Goal: Transaction & Acquisition: Download file/media

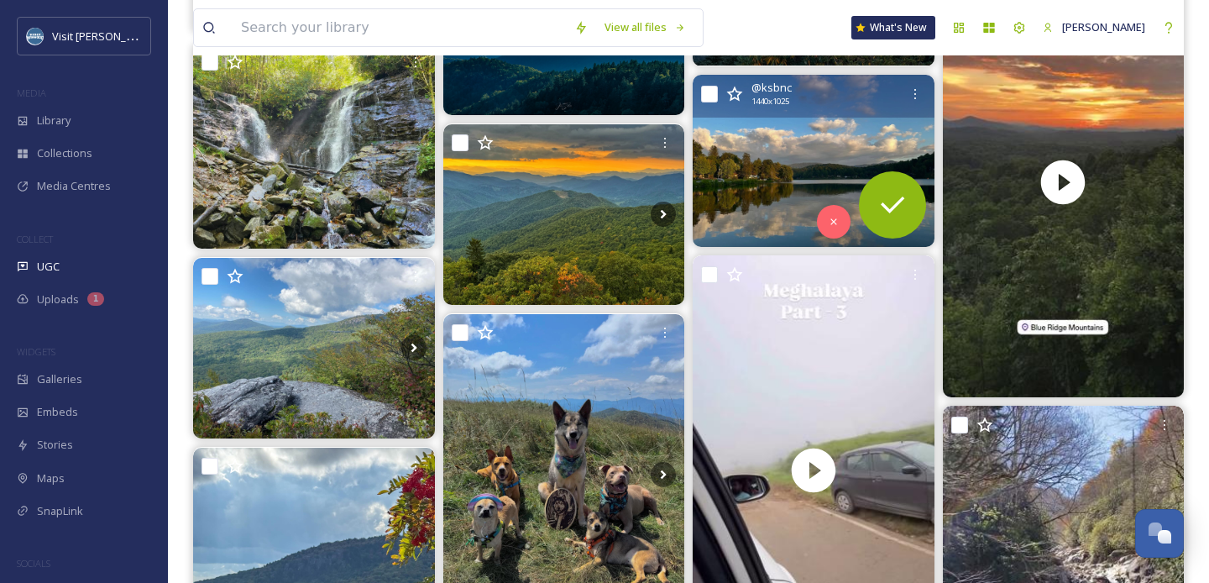
scroll to position [15734, 0]
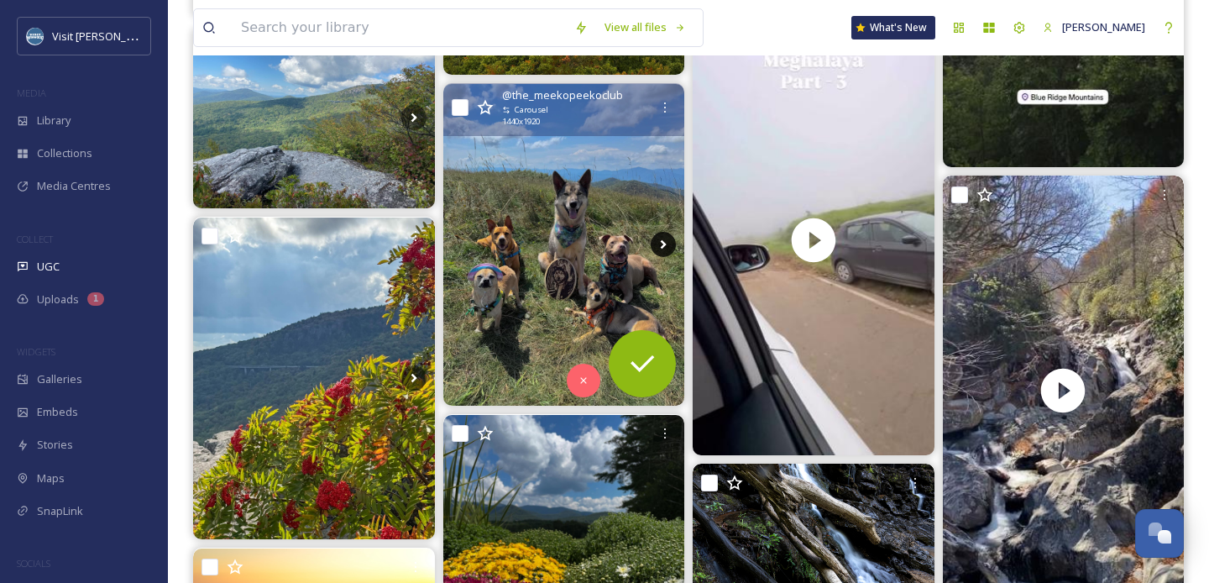
click at [667, 247] on icon at bounding box center [663, 244] width 25 height 25
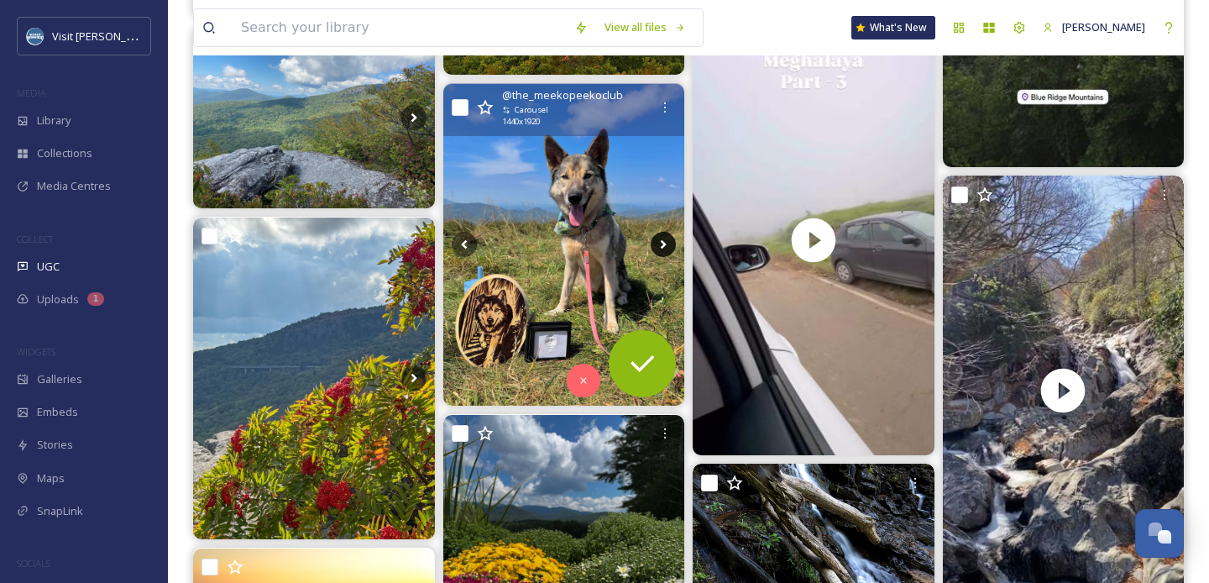
click at [666, 247] on icon at bounding box center [663, 244] width 25 height 25
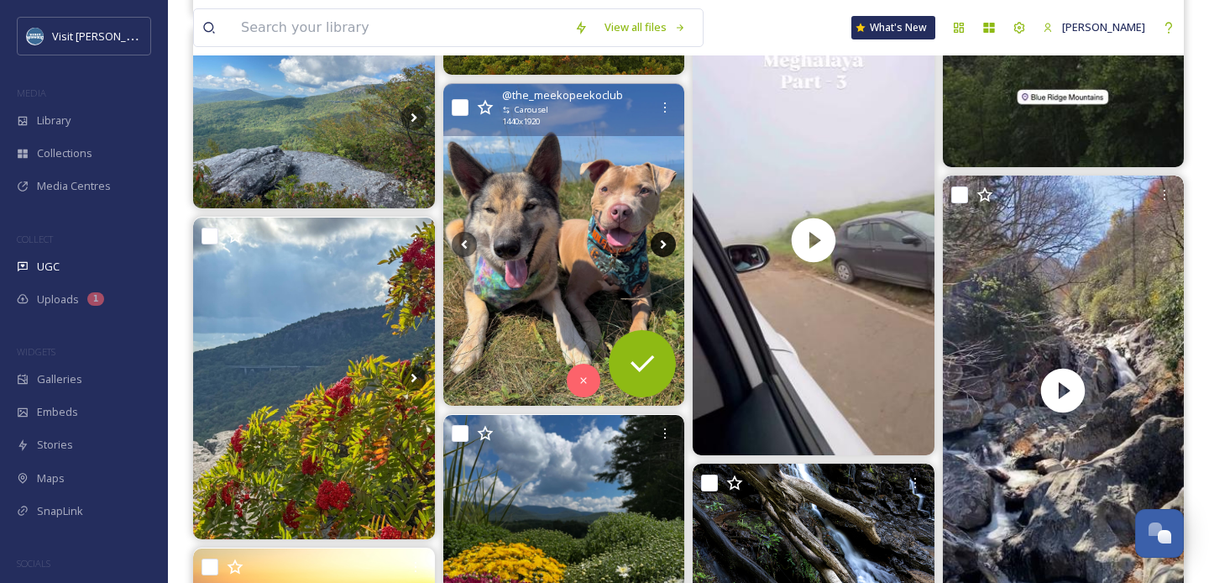
click at [666, 247] on icon at bounding box center [663, 244] width 25 height 25
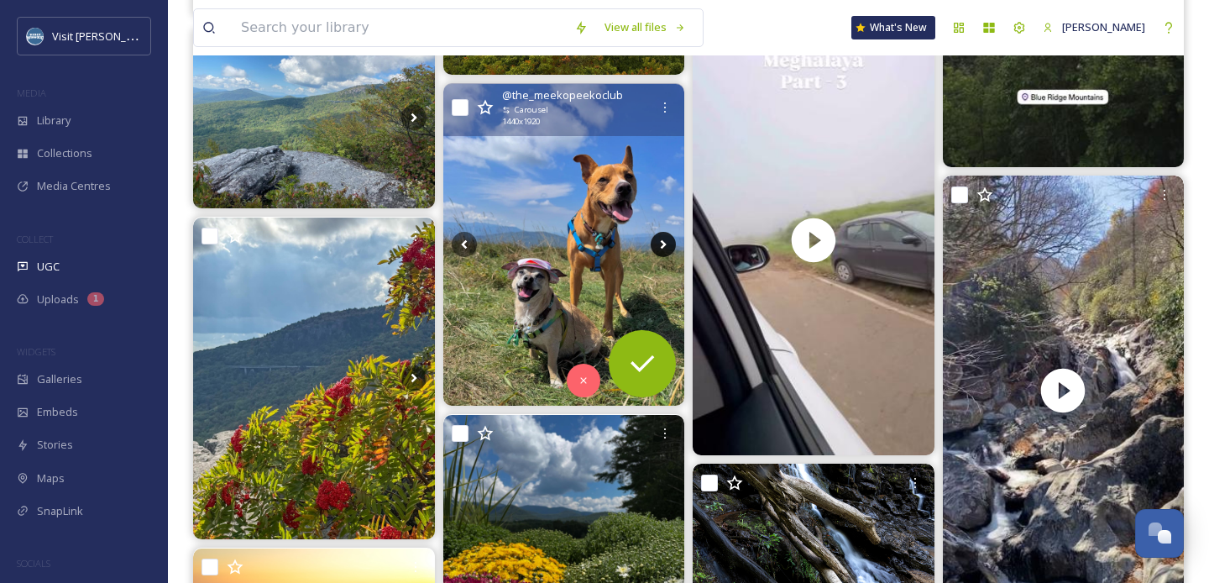
click at [666, 247] on icon at bounding box center [663, 244] width 25 height 25
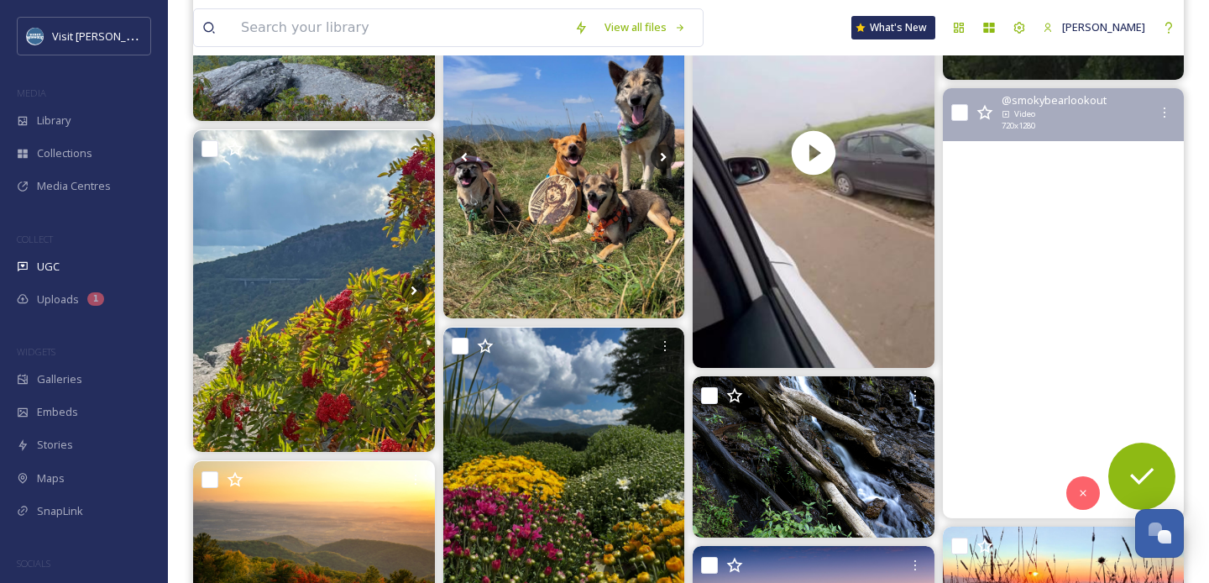
scroll to position [15824, 0]
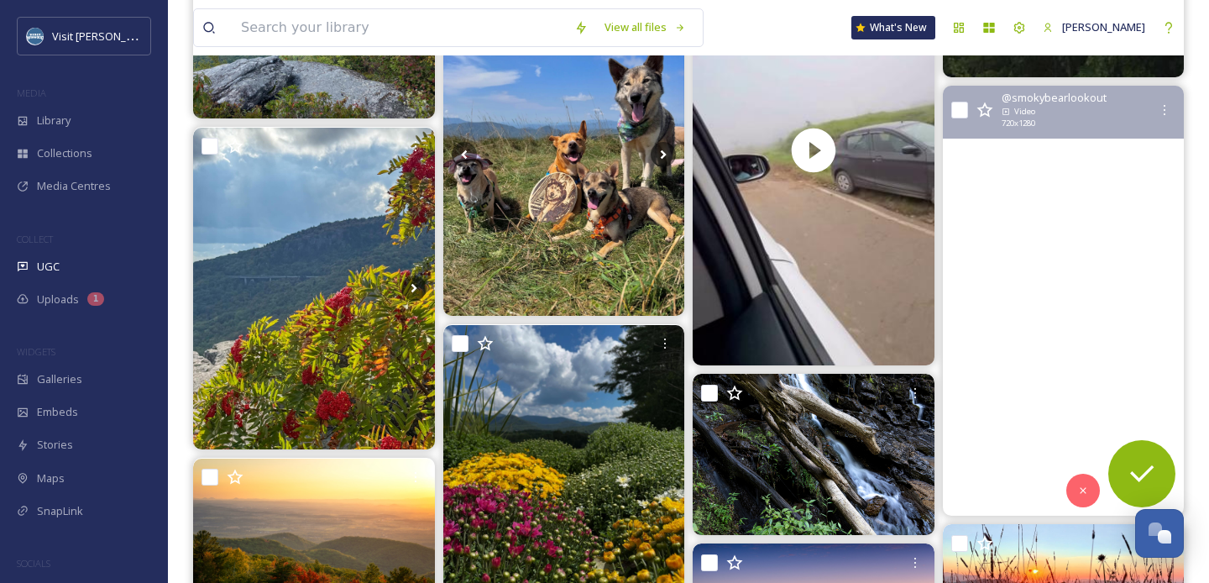
click at [1052, 210] on video "It’s almost leaf season in Western North Carolina 🍁🍂🌄 #maggievalley #westernNC …" at bounding box center [1063, 301] width 242 height 430
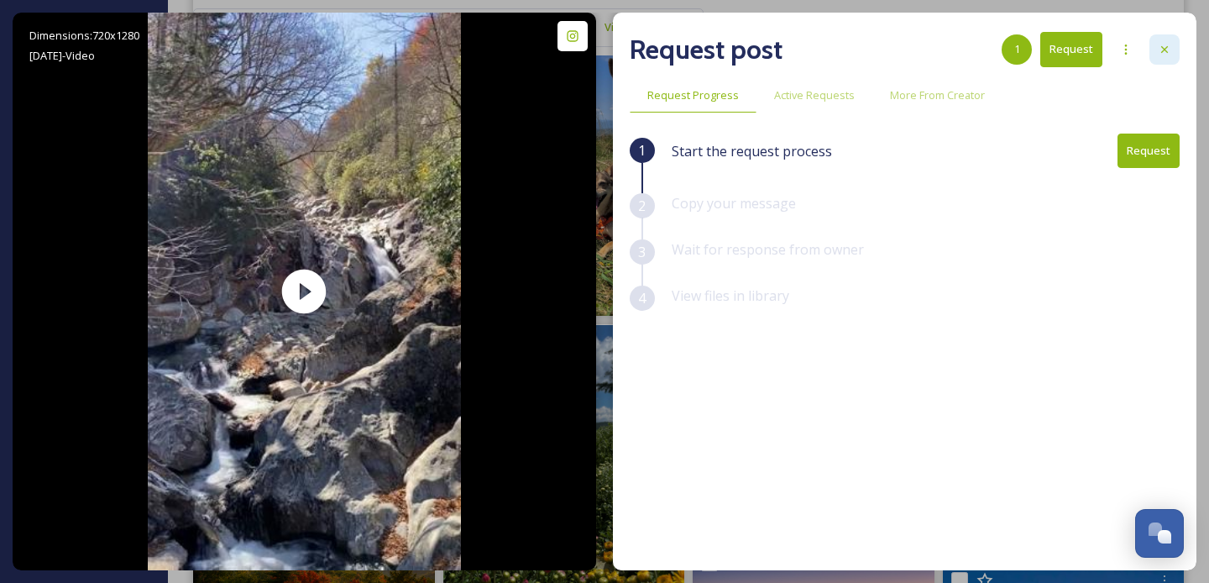
click at [1170, 55] on icon at bounding box center [1164, 49] width 13 height 13
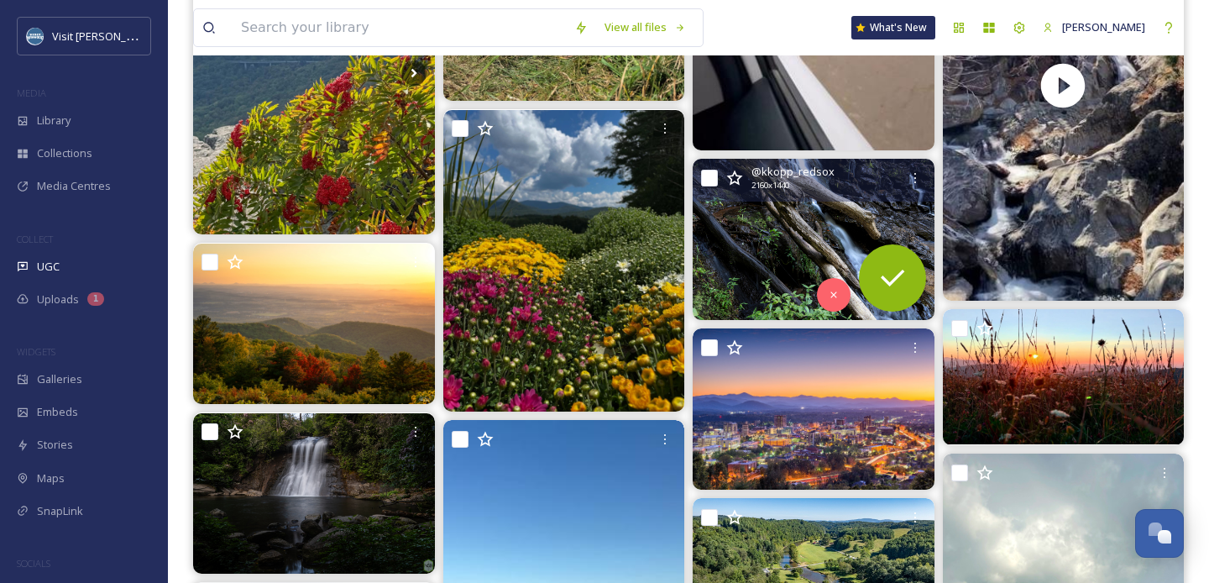
scroll to position [16058, 0]
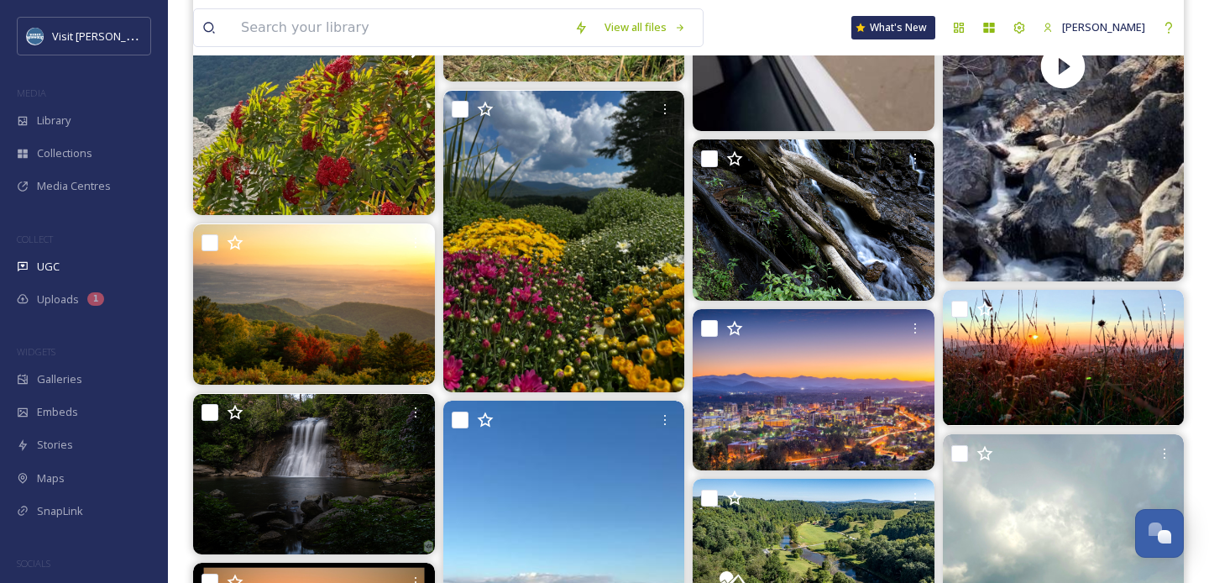
click at [775, 13] on div "View all files What's New [PERSON_NAME]" at bounding box center [688, 27] width 991 height 55
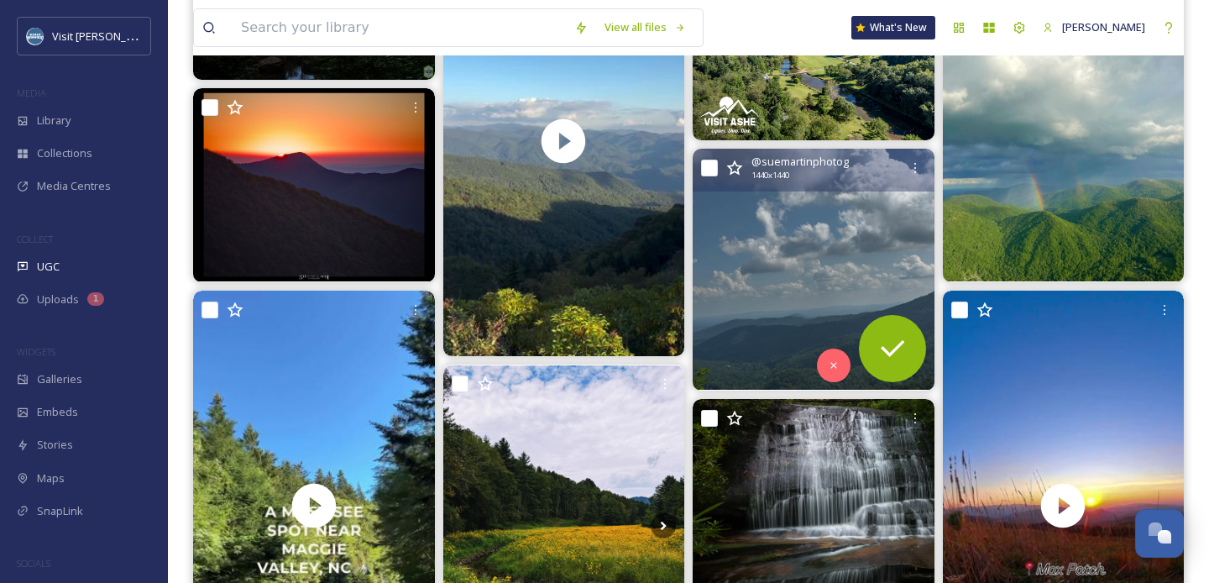
scroll to position [16572, 0]
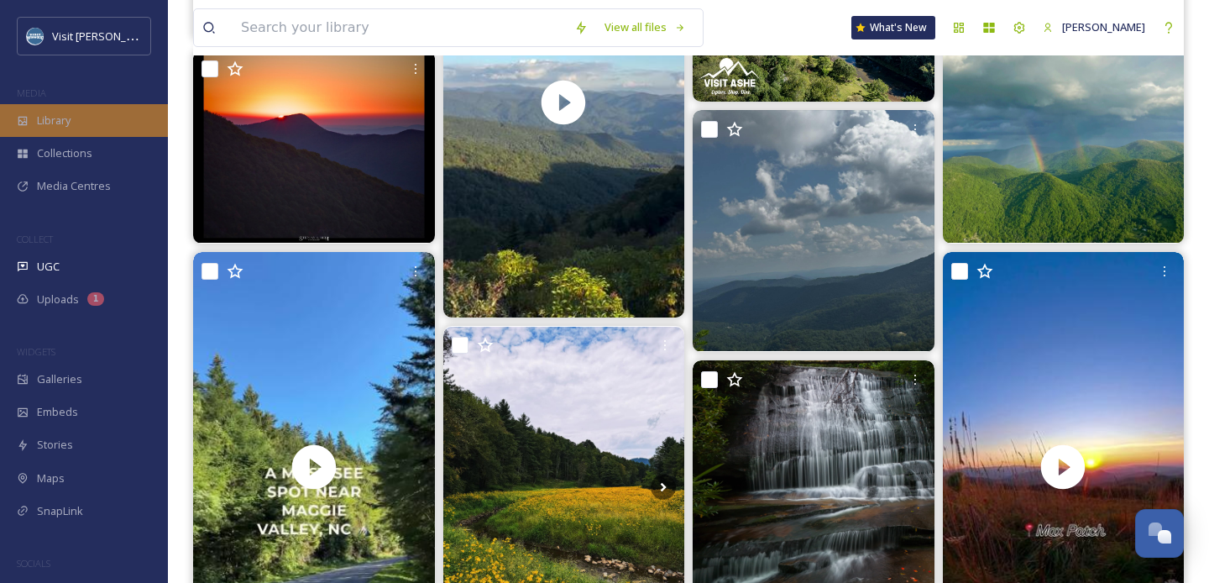
click at [102, 128] on div "Library" at bounding box center [84, 120] width 168 height 33
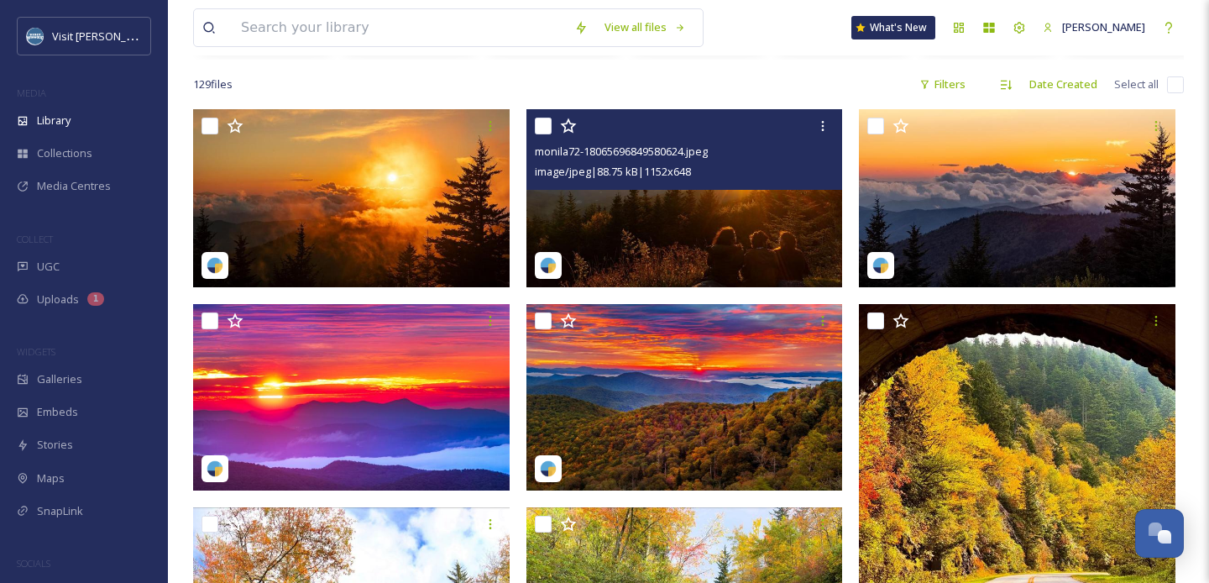
scroll to position [281, 0]
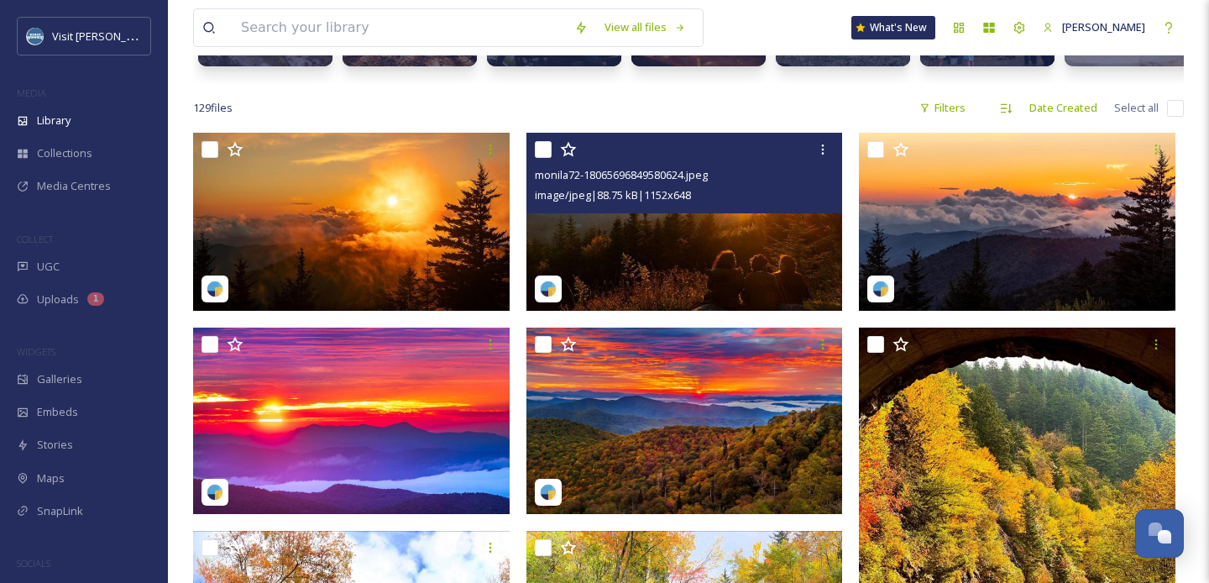
click at [690, 254] on img at bounding box center [685, 222] width 317 height 178
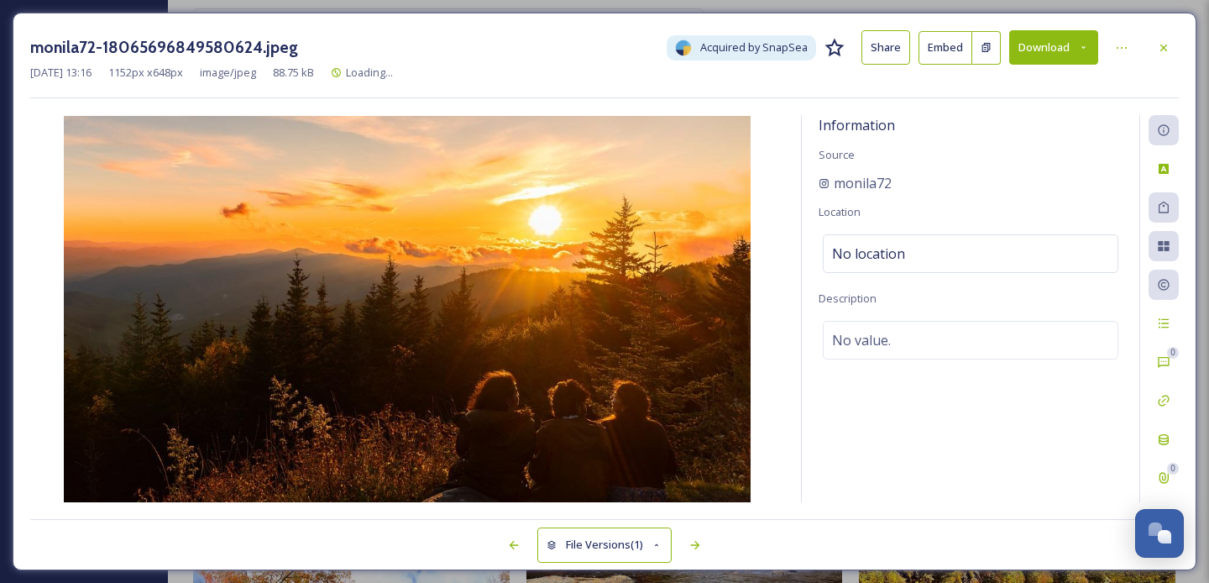
click at [1073, 39] on button "Download" at bounding box center [1054, 47] width 89 height 34
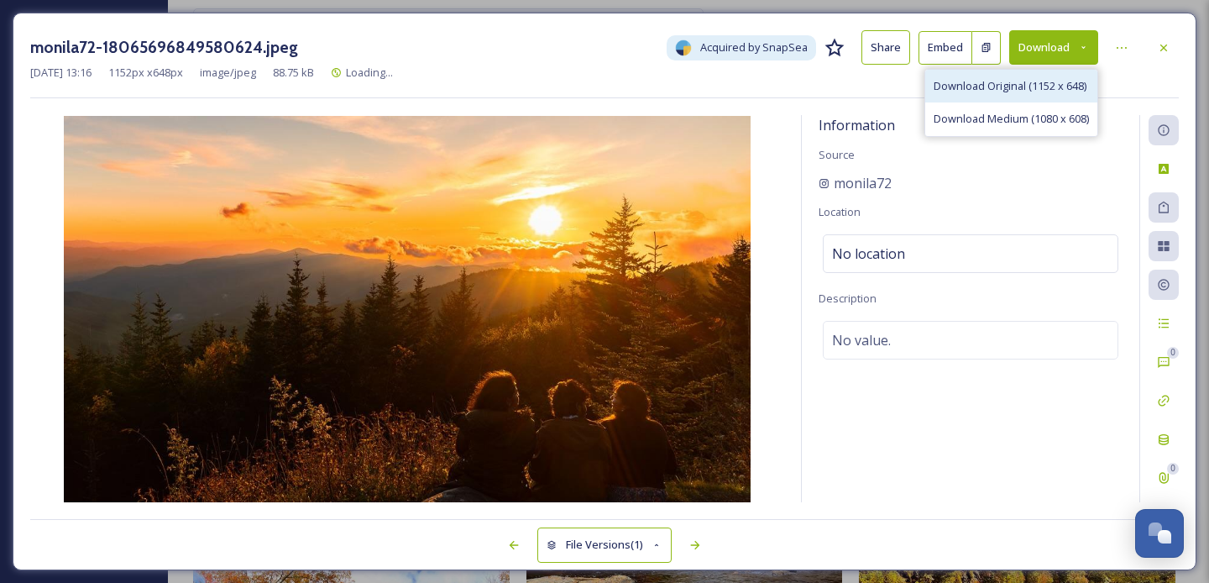
click at [1023, 89] on span "Download Original (1152 x 648)" at bounding box center [1010, 86] width 153 height 16
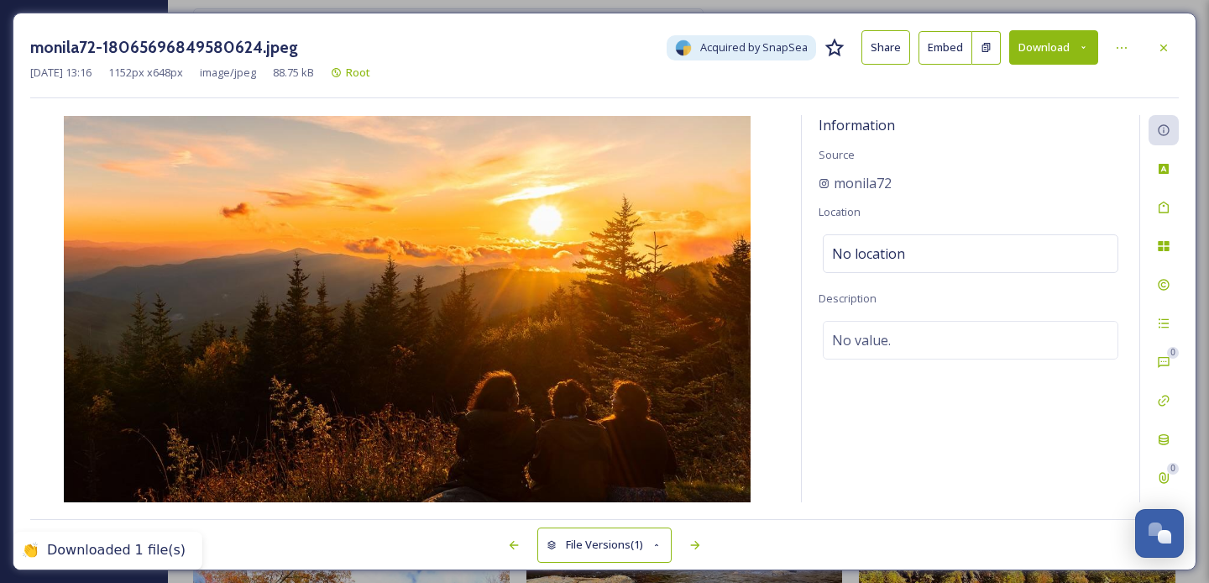
click at [952, 206] on div "Information Source monila72 Location No location Description No value." at bounding box center [971, 308] width 338 height 387
drag, startPoint x: 902, startPoint y: 184, endPoint x: 836, endPoint y: 184, distance: 66.4
click at [836, 184] on div "monila72" at bounding box center [971, 183] width 304 height 20
copy span "monila72"
click at [1167, 50] on icon at bounding box center [1163, 47] width 13 height 13
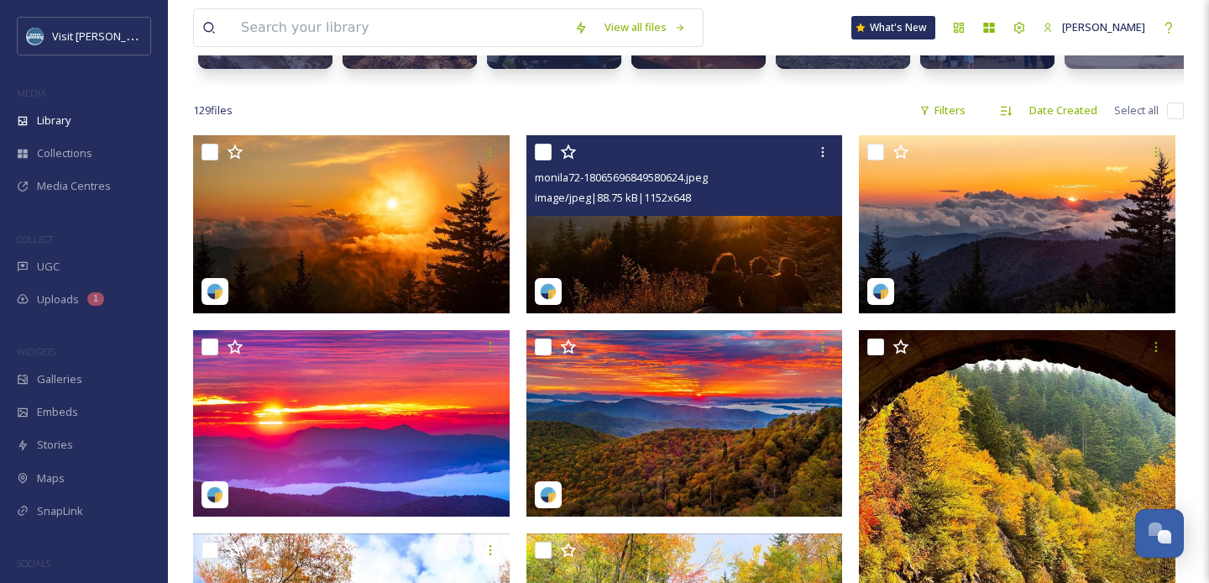
scroll to position [275, 0]
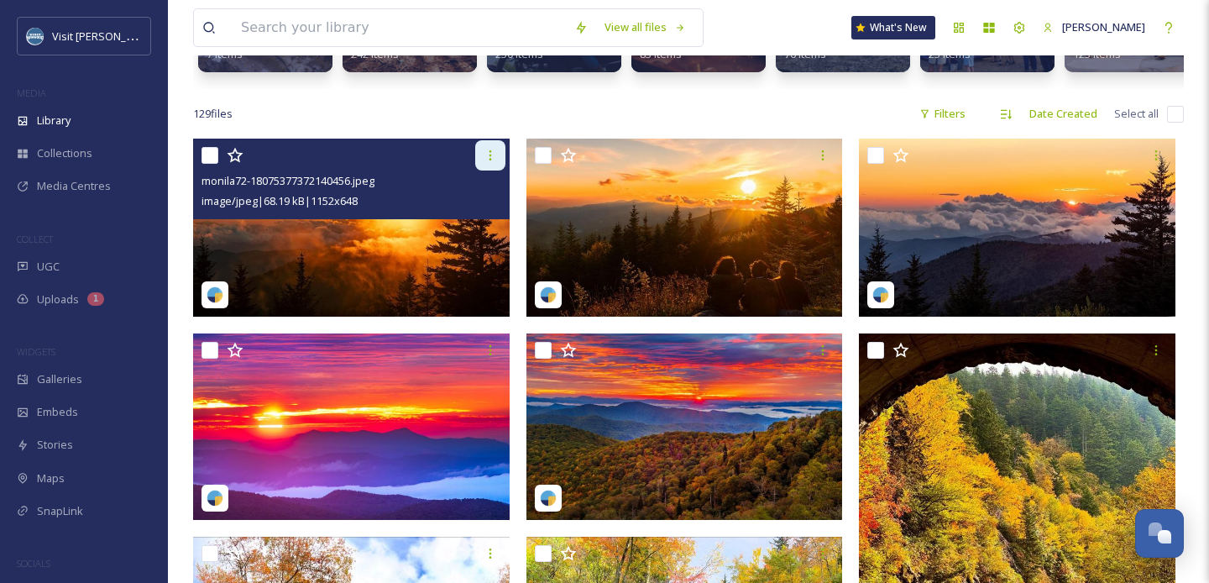
click at [477, 160] on div at bounding box center [490, 155] width 30 height 30
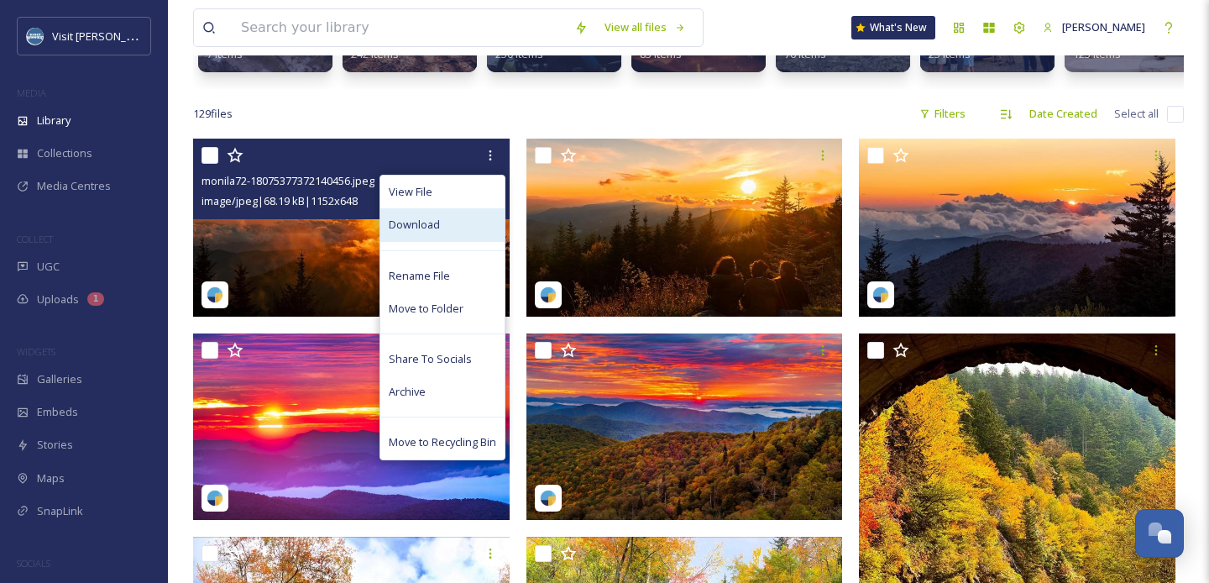
click at [458, 227] on div "Download" at bounding box center [442, 224] width 124 height 33
